Goal: Task Accomplishment & Management: Manage account settings

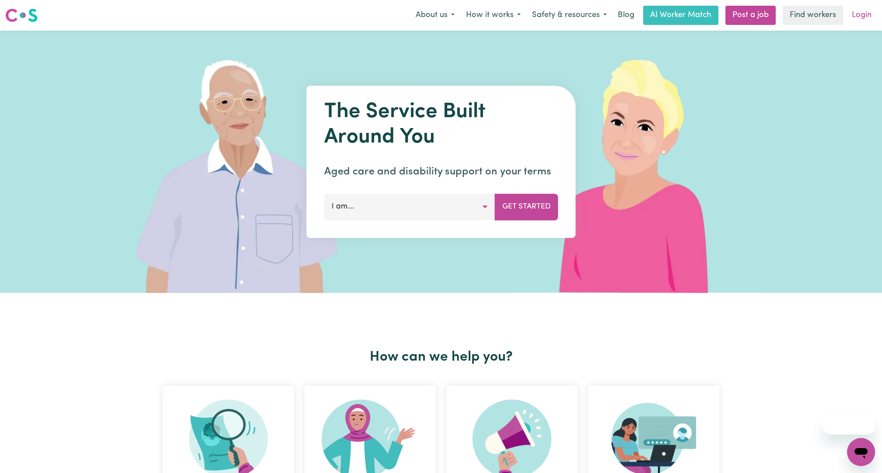
click at [862, 20] on link "Login" at bounding box center [862, 15] width 30 height 19
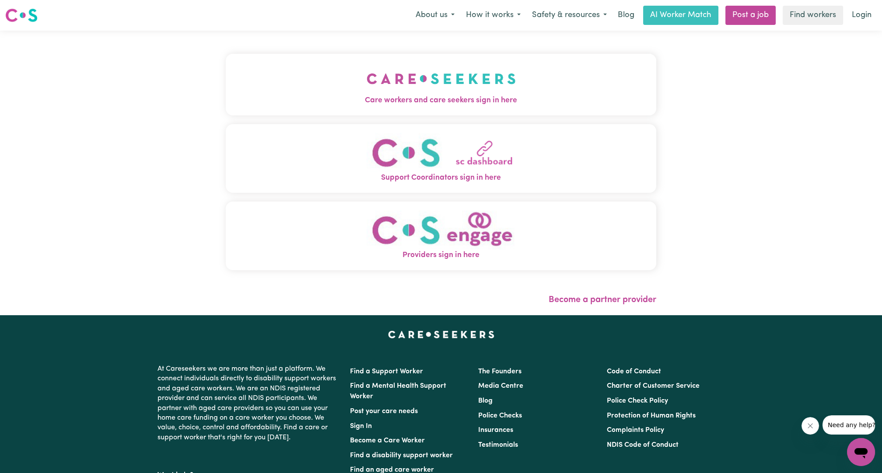
click at [526, 68] on button "Care workers and care seekers sign in here" at bounding box center [441, 84] width 431 height 61
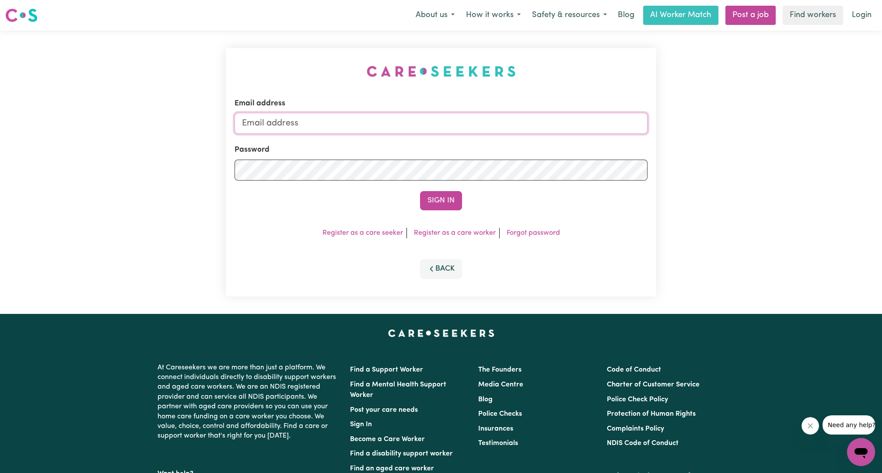
click at [477, 123] on input "Email address" at bounding box center [441, 123] width 413 height 21
drag, startPoint x: 284, startPoint y: 126, endPoint x: 505, endPoint y: 136, distance: 220.8
click at [505, 136] on form "Email address [EMAIL_ADDRESS][PERSON_NAME][DOMAIN_NAME] Password Sign In" at bounding box center [441, 154] width 413 height 112
type input "[EMAIL_ADDRESS][DOMAIN_NAME]"
click at [432, 193] on button "Sign In" at bounding box center [441, 200] width 42 height 19
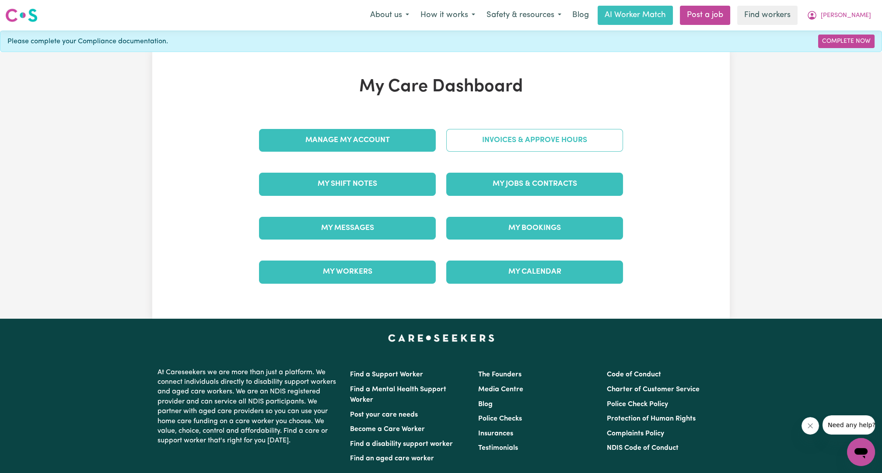
click at [556, 134] on link "Invoices & Approve Hours" at bounding box center [534, 140] width 177 height 23
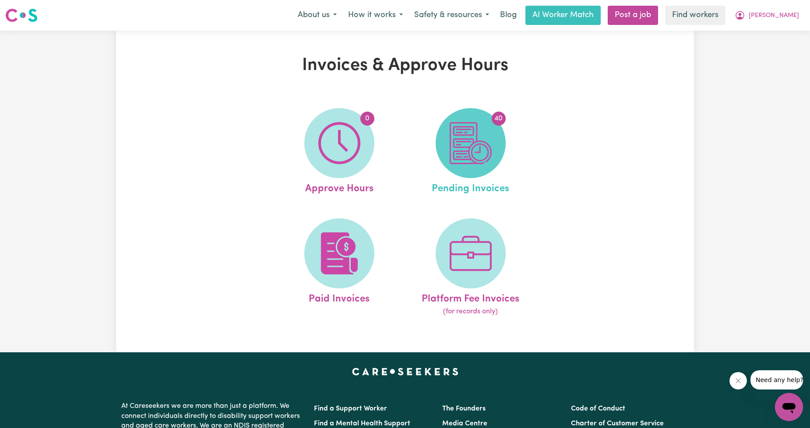
click at [497, 130] on span "40" at bounding box center [470, 143] width 70 height 70
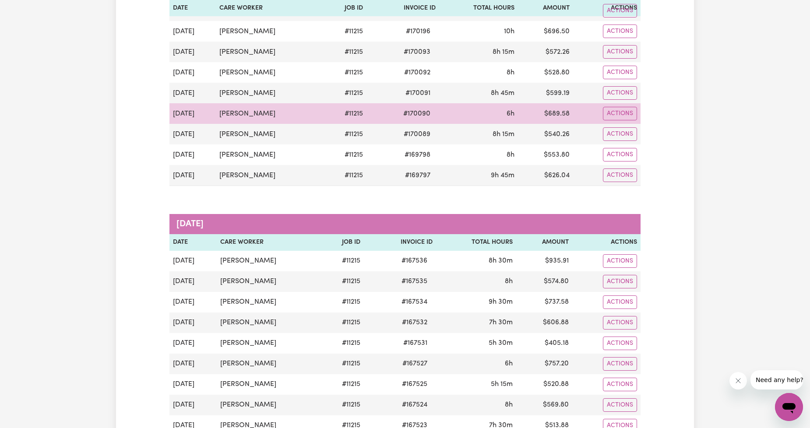
scroll to position [648, 0]
